Goal: Task Accomplishment & Management: Use online tool/utility

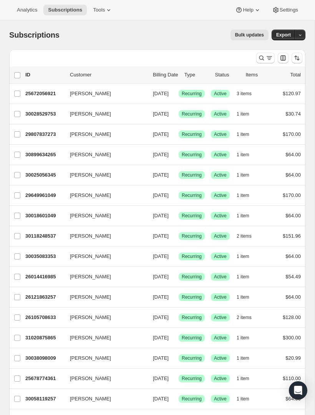
click at [96, 5] on button "Tools" at bounding box center [102, 10] width 29 height 11
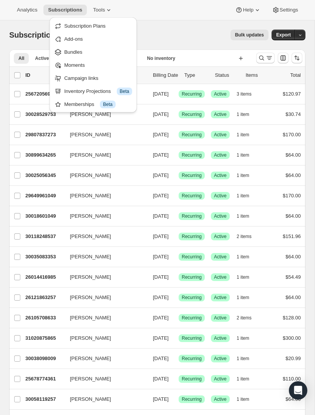
click at [103, 28] on span "Subscription Plans" at bounding box center [84, 26] width 41 height 6
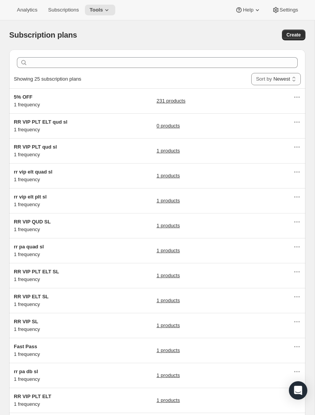
click at [292, 34] on span "Create" at bounding box center [294, 35] width 14 height 6
select select "WEEK"
select select "MONTH"
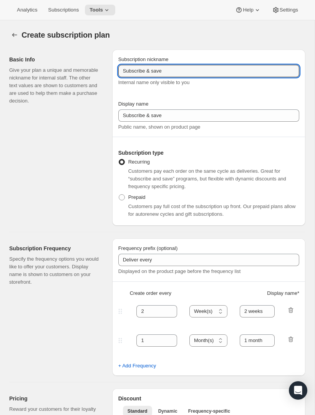
click at [179, 70] on input "Subscribe & save" at bounding box center [208, 71] width 181 height 12
click at [126, 72] on input "Subscribe & save" at bounding box center [208, 71] width 181 height 12
type input "$5 OFF"
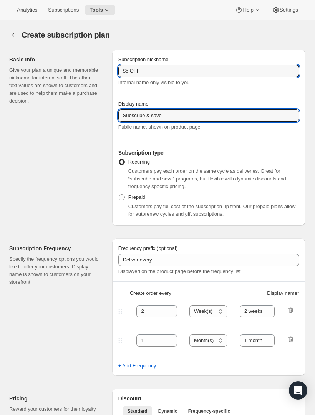
click at [180, 111] on input "Subscribe & save" at bounding box center [208, 116] width 181 height 12
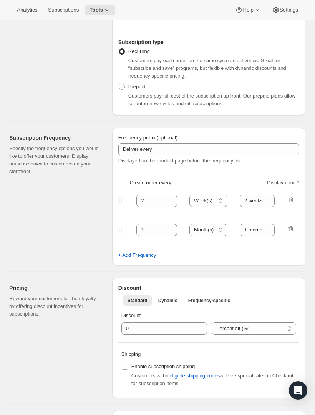
scroll to position [113, 0]
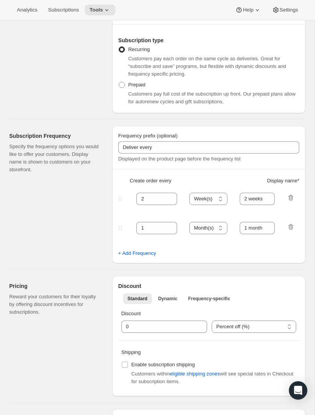
click at [294, 196] on icon "button" at bounding box center [291, 198] width 8 height 8
type input "1"
select select "MONTH"
type input "1 month"
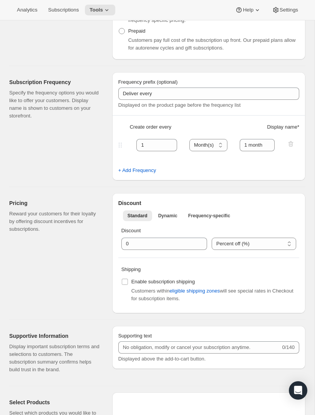
scroll to position [169, 0]
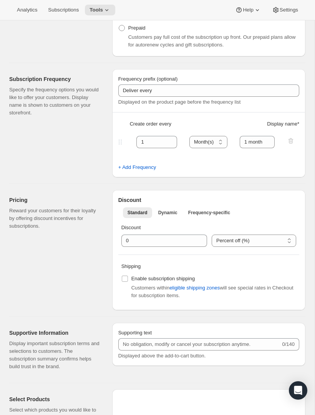
click at [242, 241] on select "Percent off (%) US Dollars off ($)" at bounding box center [254, 241] width 85 height 12
select select "FIXED_AMOUNT"
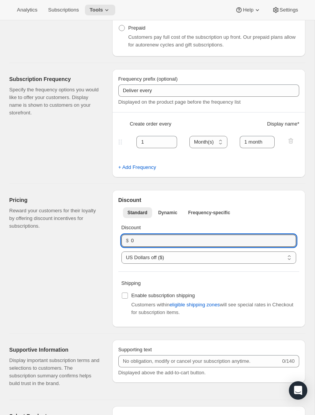
click at [232, 236] on input "0" at bounding box center [208, 241] width 154 height 12
click at [194, 240] on input "50" at bounding box center [208, 241] width 154 height 12
type input "5"
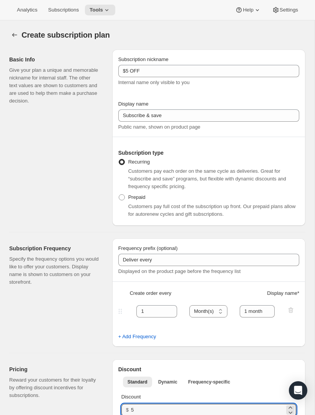
scroll to position [0, 0]
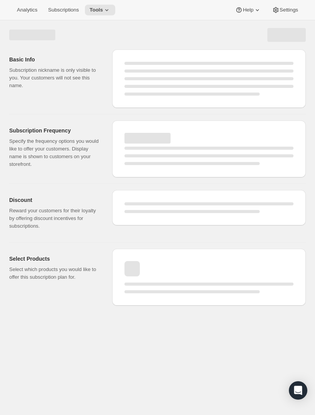
select select "WEEK"
select select "MONTH"
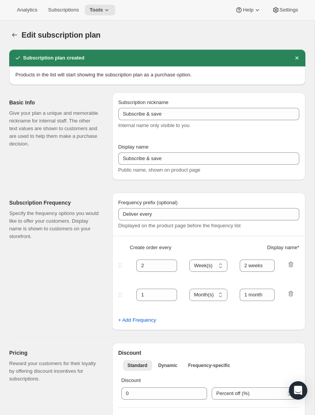
type input "$5 OFF"
type input "1"
select select "MONTH"
type input "1 month"
type input "5.0"
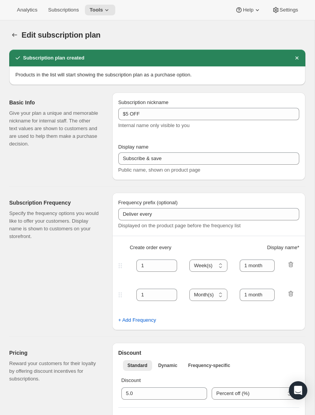
select select "FIXED_AMOUNT"
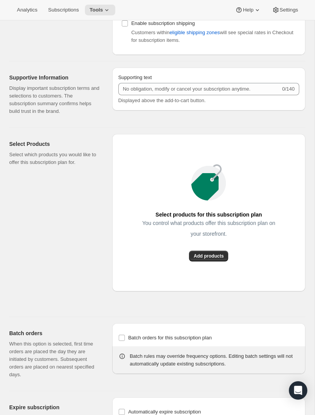
scroll to position [416, 0]
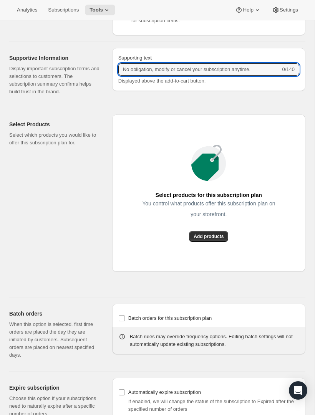
click at [239, 72] on input "Supporting text" at bounding box center [199, 69] width 163 height 12
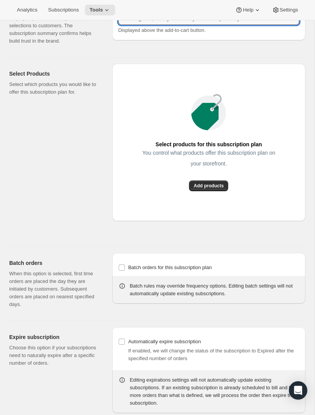
scroll to position [473, 0]
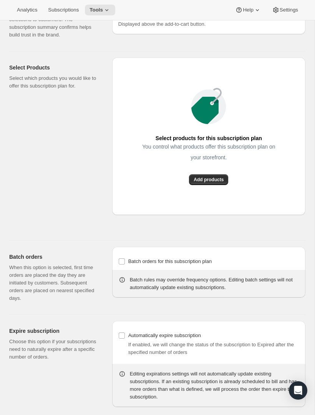
click at [218, 179] on span "Add products" at bounding box center [209, 180] width 30 height 6
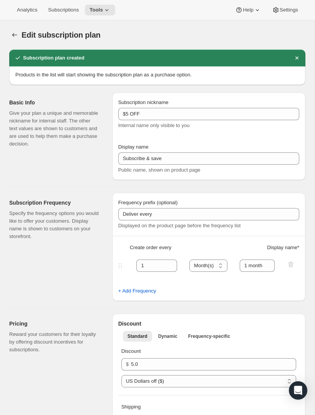
scroll to position [0, 0]
